Goal: Information Seeking & Learning: Learn about a topic

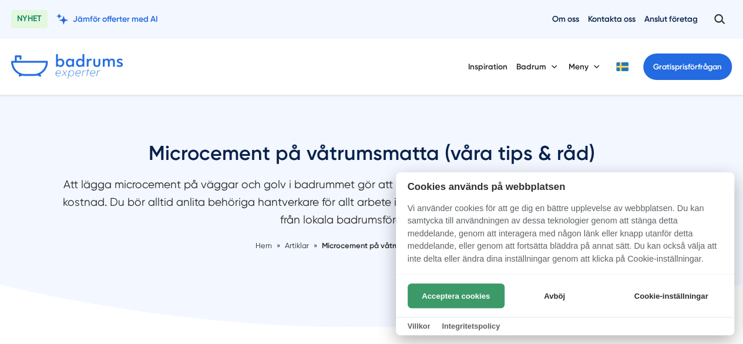
click at [467, 291] on button "Acceptera cookies" at bounding box center [456, 295] width 97 height 25
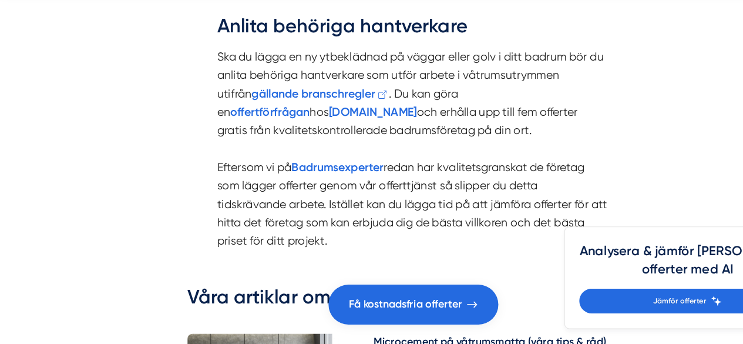
scroll to position [3001, 0]
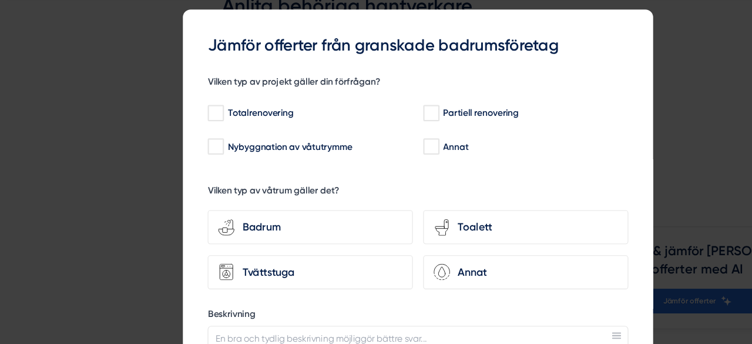
click at [634, 110] on div at bounding box center [376, 172] width 752 height 344
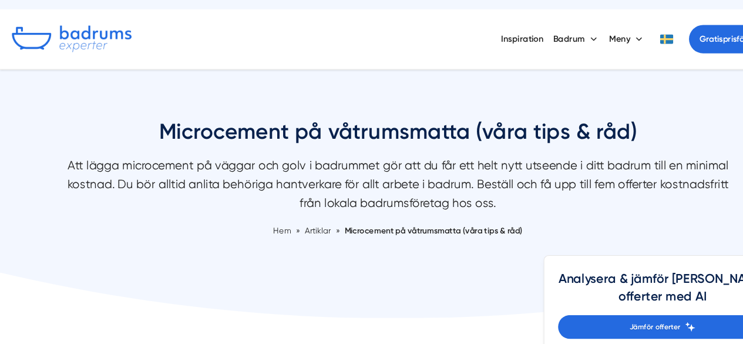
scroll to position [0, 0]
